Goal: Task Accomplishment & Management: Manage account settings

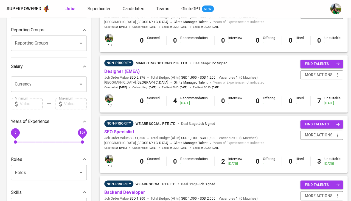
scroll to position [110, 0]
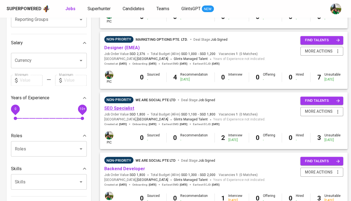
click at [122, 107] on link "SEO Specialist" at bounding box center [119, 107] width 30 height 5
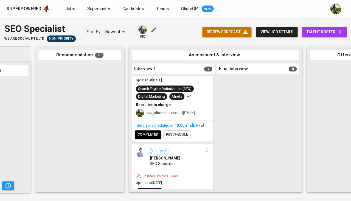
scroll to position [36, 0]
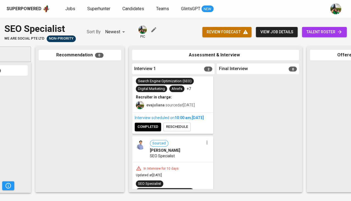
click at [151, 130] on span "completed" at bounding box center [148, 127] width 21 height 6
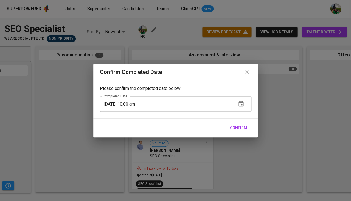
click at [240, 126] on span "Confirm" at bounding box center [238, 127] width 17 height 7
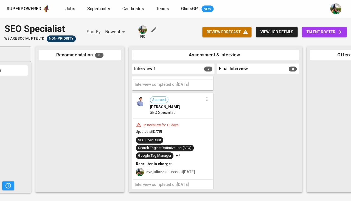
scroll to position [69, 0]
click at [70, 9] on span "Jobs" at bounding box center [70, 8] width 10 height 5
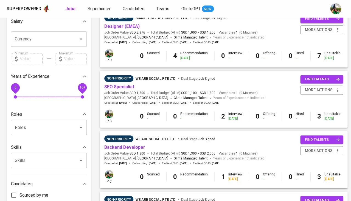
scroll to position [147, 0]
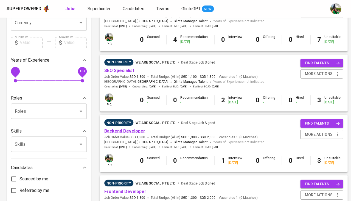
click at [127, 128] on link "Backend Developer" at bounding box center [124, 130] width 41 height 5
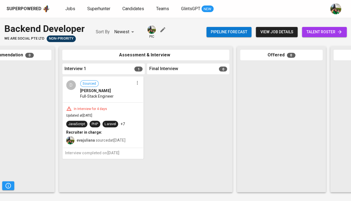
scroll to position [0, 123]
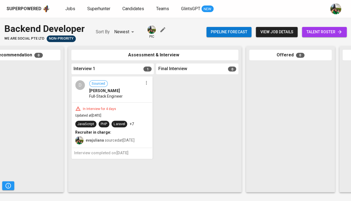
click at [147, 82] on icon "button" at bounding box center [146, 83] width 1 height 4
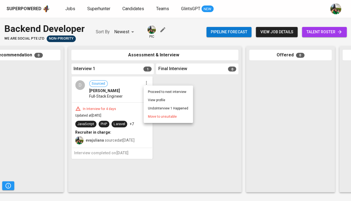
click at [149, 90] on li "Proceed to next interview" at bounding box center [168, 92] width 49 height 8
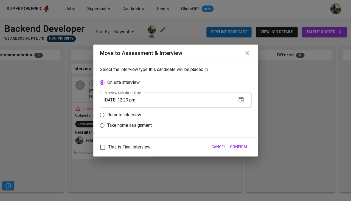
click at [135, 115] on p "Remote interview" at bounding box center [124, 114] width 34 height 7
click at [107, 115] on input "Remote interview" at bounding box center [102, 115] width 10 height 10
radio input "true"
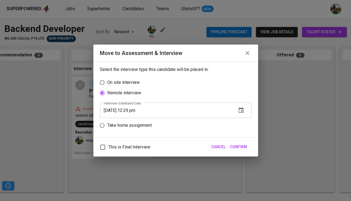
click at [240, 110] on icon "button" at bounding box center [241, 110] width 7 height 7
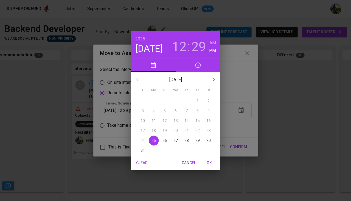
click at [182, 48] on h3 "12" at bounding box center [179, 46] width 15 height 15
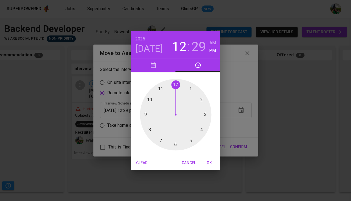
click at [205, 114] on div at bounding box center [175, 114] width 71 height 71
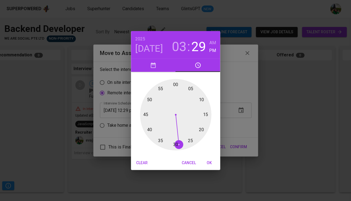
click at [174, 84] on div at bounding box center [175, 114] width 71 height 71
type input "08/25/2025 03:00 pm"
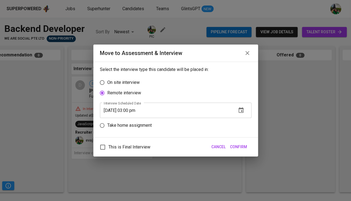
click at [237, 146] on span "Confirm" at bounding box center [238, 146] width 17 height 7
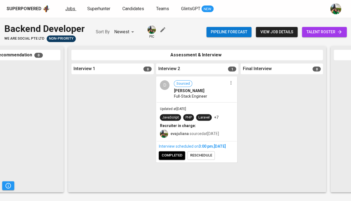
click at [71, 8] on span "Jobs" at bounding box center [70, 8] width 10 height 5
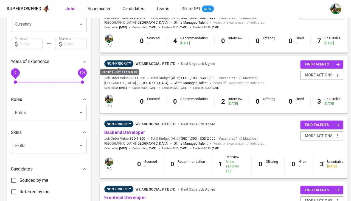
scroll to position [183, 0]
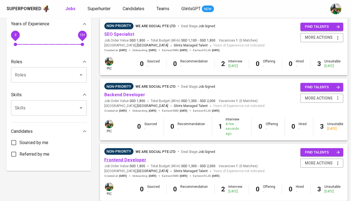
click at [132, 157] on link "Frontend Developer" at bounding box center [125, 159] width 42 height 5
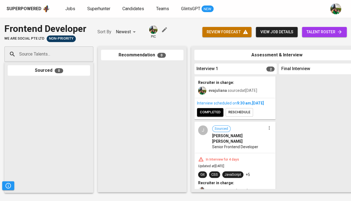
scroll to position [60, 0]
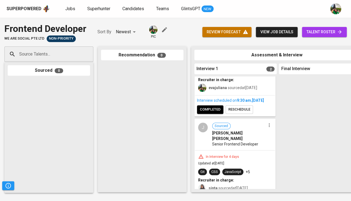
click at [209, 116] on div "Interview scheduled on 9:30 AM , Aug 25, 2025 completed reschedule" at bounding box center [235, 105] width 80 height 21
click at [210, 113] on span "completed" at bounding box center [210, 109] width 21 height 6
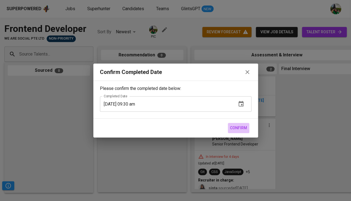
click at [245, 127] on span "Confirm" at bounding box center [238, 127] width 17 height 7
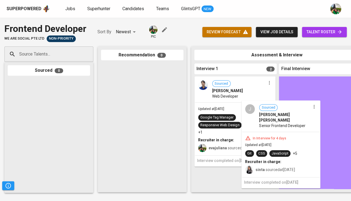
scroll to position [0, 0]
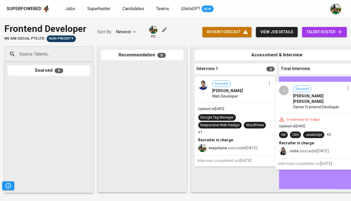
drag, startPoint x: 233, startPoint y: 132, endPoint x: 315, endPoint y: 106, distance: 86.9
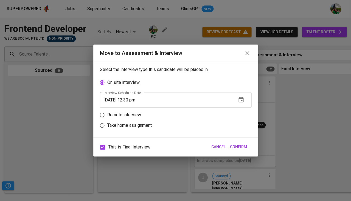
click at [123, 117] on p "Remote interview" at bounding box center [124, 114] width 34 height 7
click at [107, 117] on input "Remote interview" at bounding box center [102, 115] width 10 height 10
radio input "true"
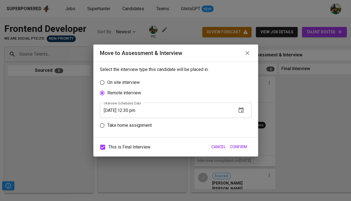
click at [241, 108] on icon "button" at bounding box center [241, 110] width 7 height 7
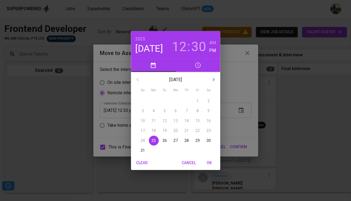
click at [182, 48] on h3 "12" at bounding box center [179, 46] width 15 height 15
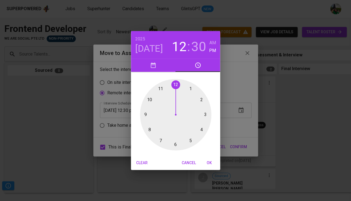
click at [191, 91] on div at bounding box center [175, 114] width 71 height 71
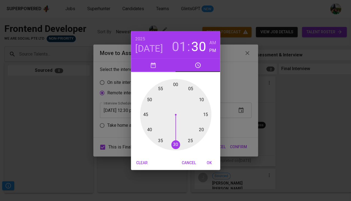
click at [176, 84] on div at bounding box center [175, 114] width 71 height 71
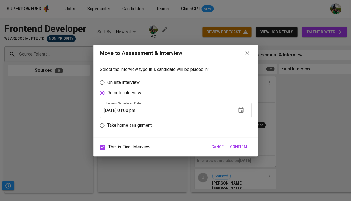
type input "08/25/2025 01:00 pm"
click at [239, 144] on span "Confirm" at bounding box center [238, 146] width 17 height 7
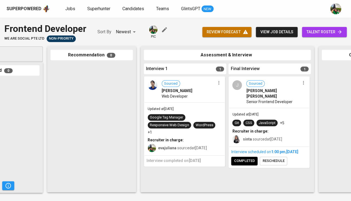
scroll to position [0, 51]
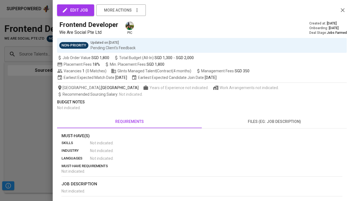
scroll to position [0, 303]
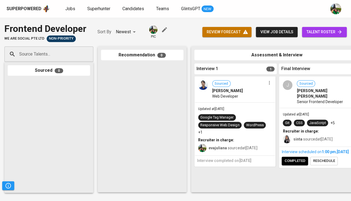
click at [65, 5] on link "Jobs" at bounding box center [70, 8] width 11 height 7
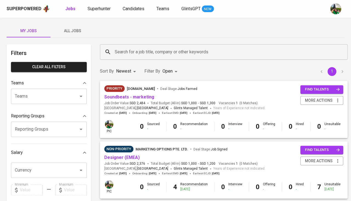
click at [83, 31] on span "All Jobs" at bounding box center [72, 30] width 37 height 7
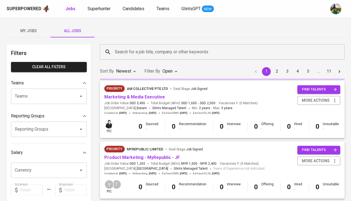
click at [125, 50] on input "Search for a job title, company or other keywords" at bounding box center [223, 52] width 220 height 10
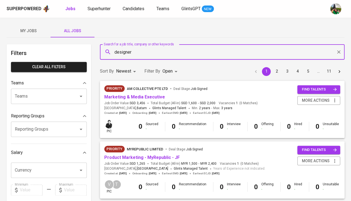
type input "designer"
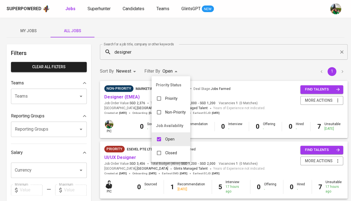
click at [168, 150] on p "Closed" at bounding box center [171, 152] width 12 height 5
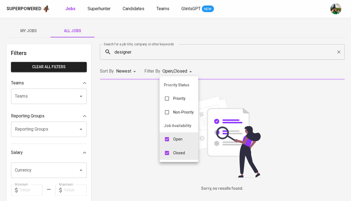
type input "OPEN,CLOSE"
checkbox input "true"
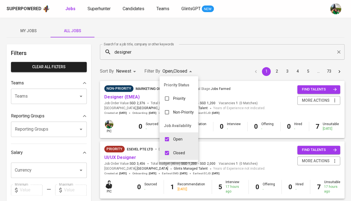
click at [172, 135] on div "Open" at bounding box center [173, 139] width 27 height 10
type input "CLOSE"
checkbox input "false"
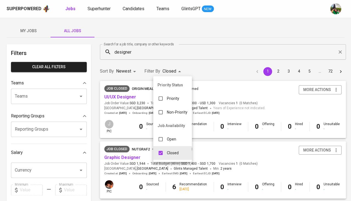
click at [132, 68] on div at bounding box center [175, 100] width 351 height 201
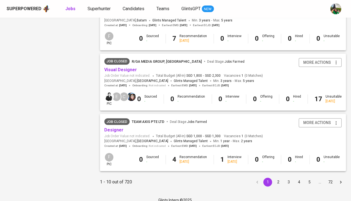
scroll to position [510, 0]
click at [278, 178] on button "2" at bounding box center [278, 182] width 9 height 9
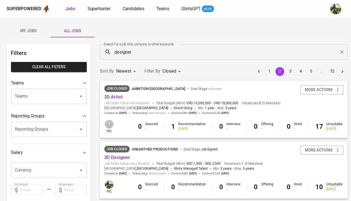
click at [126, 50] on input "designer" at bounding box center [225, 52] width 224 height 10
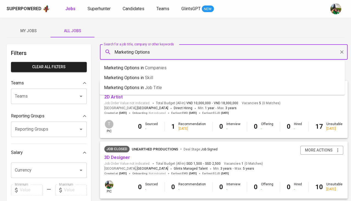
type input "Marketing Options"
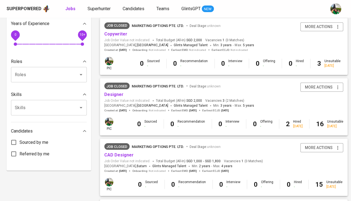
scroll to position [184, 0]
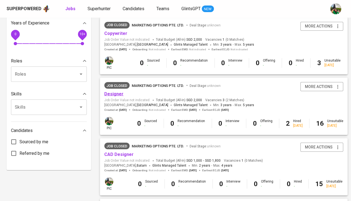
click at [110, 91] on link "Designer" at bounding box center [113, 93] width 19 height 5
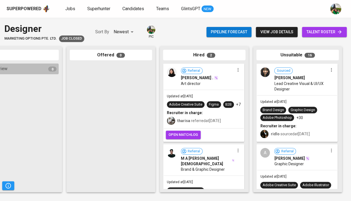
scroll to position [0, 303]
click at [279, 32] on span "view job details" at bounding box center [276, 32] width 33 height 7
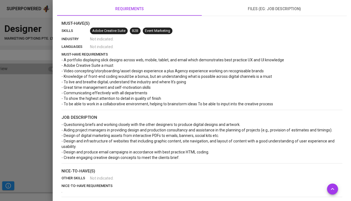
scroll to position [103, 0]
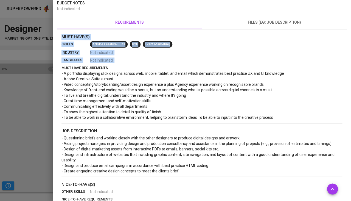
drag, startPoint x: 60, startPoint y: 66, endPoint x: 289, endPoint y: 122, distance: 235.7
click at [289, 122] on div "Must-Have(s) skills Adobe Creative Suite B2B Event Marketing industry Not indic…" at bounding box center [202, 150] width 290 height 233
copy section "Must-Have(s) skills Adobe Creative Suite B2B Event Marketing industry Not indic…"
